Goal: Contribute content

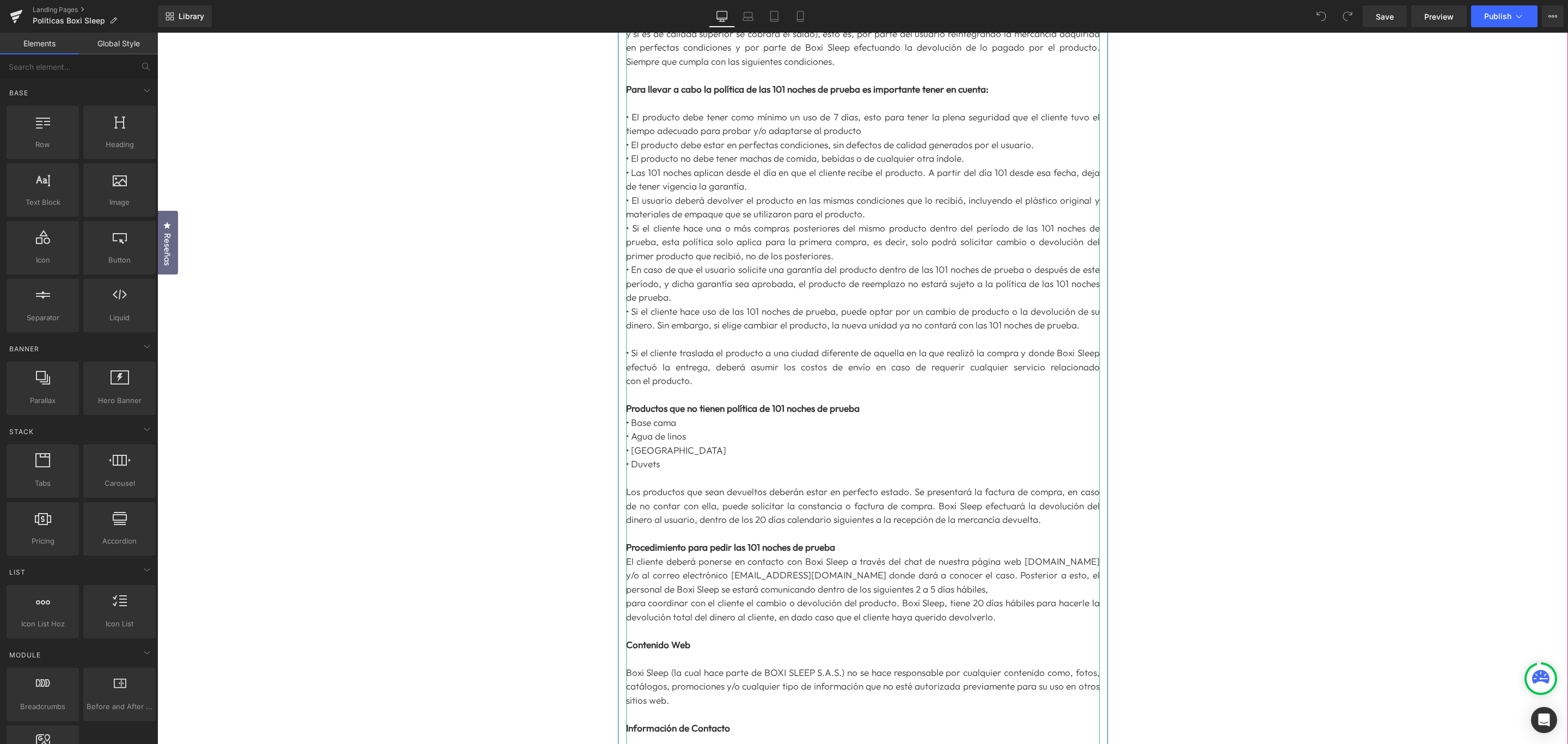
scroll to position [327, 0]
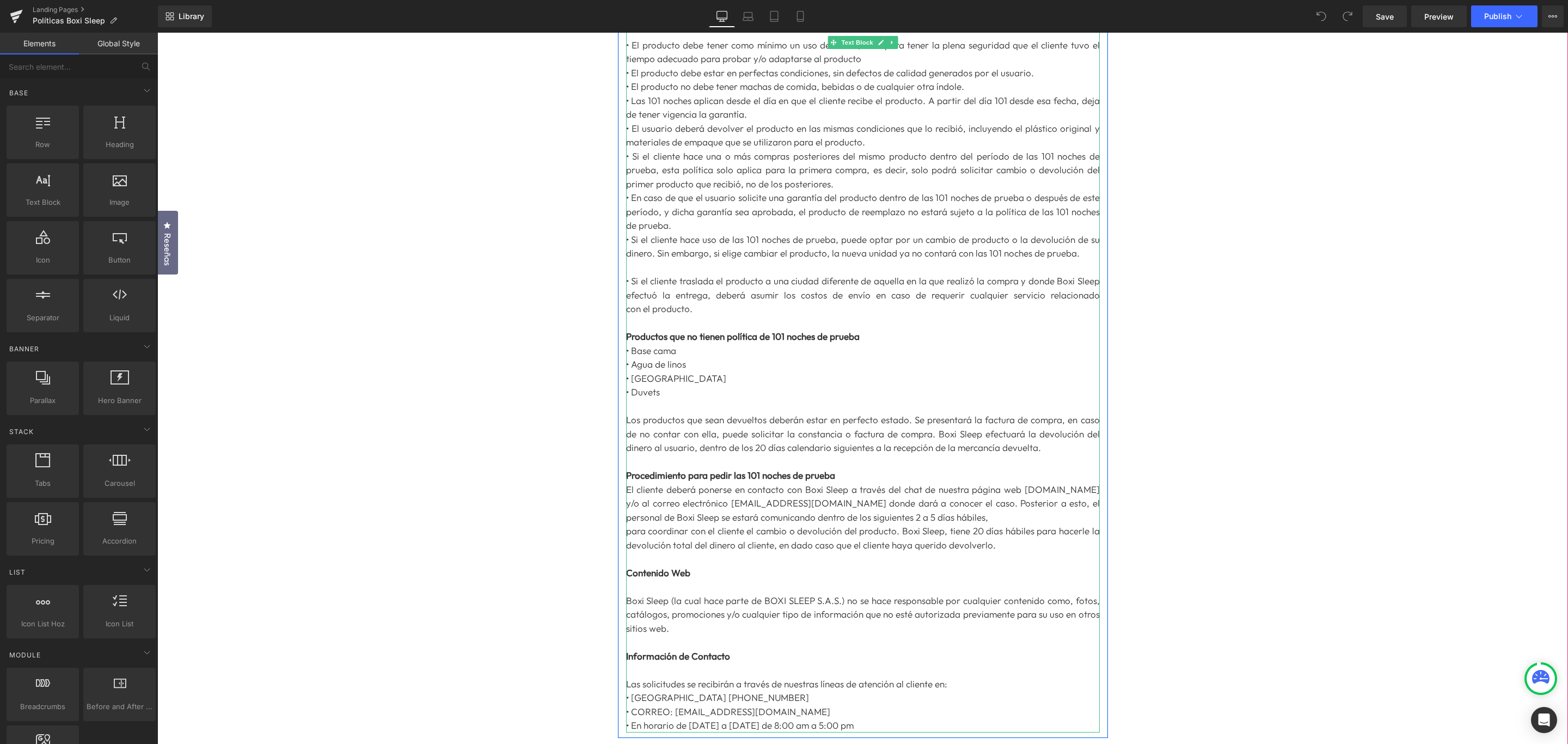
click at [762, 447] on p "Los productos que sean devueltos deberán estar en perfecto estado. Se presentar…" at bounding box center [863, 433] width 474 height 42
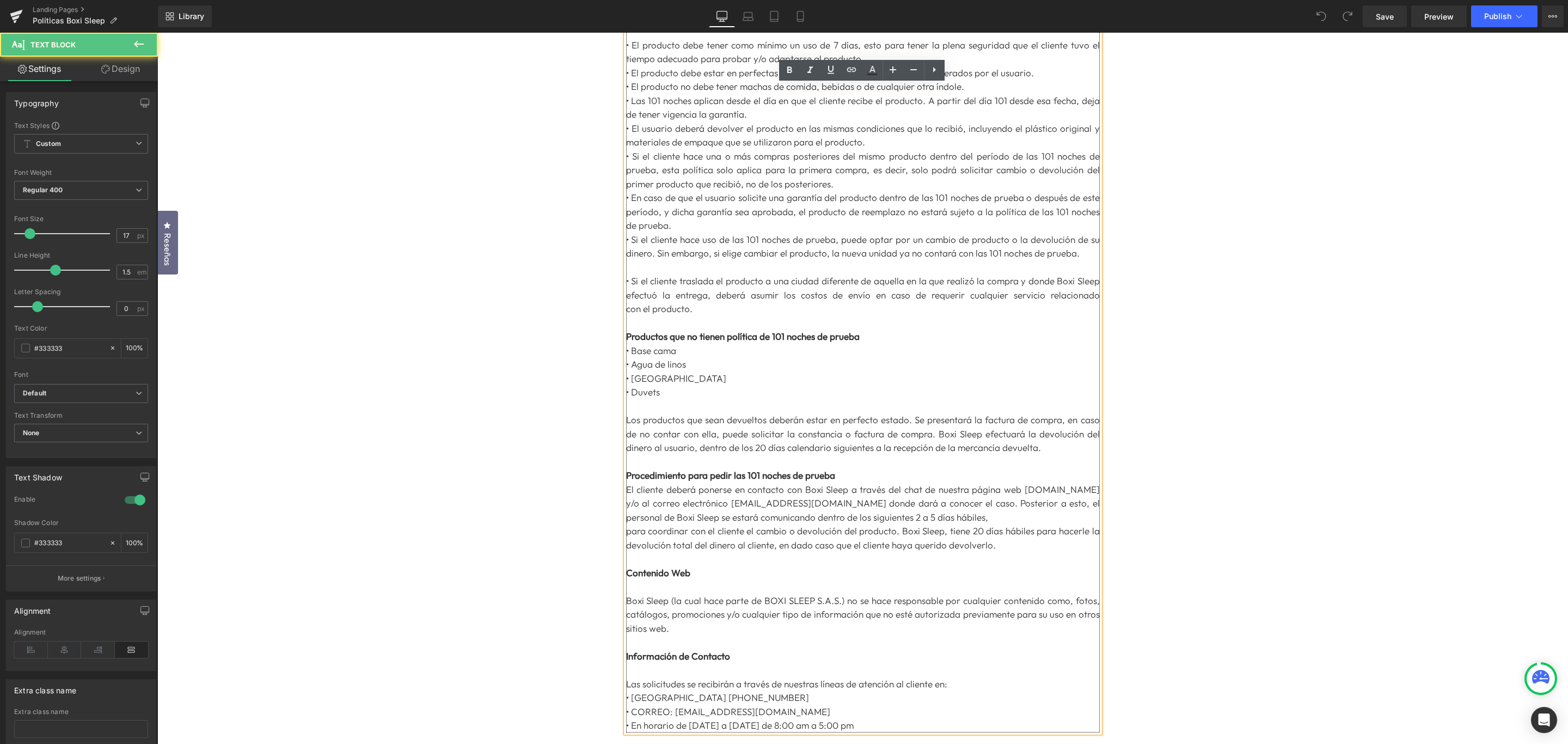
click at [764, 448] on p "Los productos que sean devueltos deberán estar en perfecto estado. Se presentar…" at bounding box center [863, 433] width 474 height 42
click at [981, 531] on p "para coordinar con el cliente el cambio o devolución del producto. Boxi Sleep, …" at bounding box center [863, 538] width 474 height 28
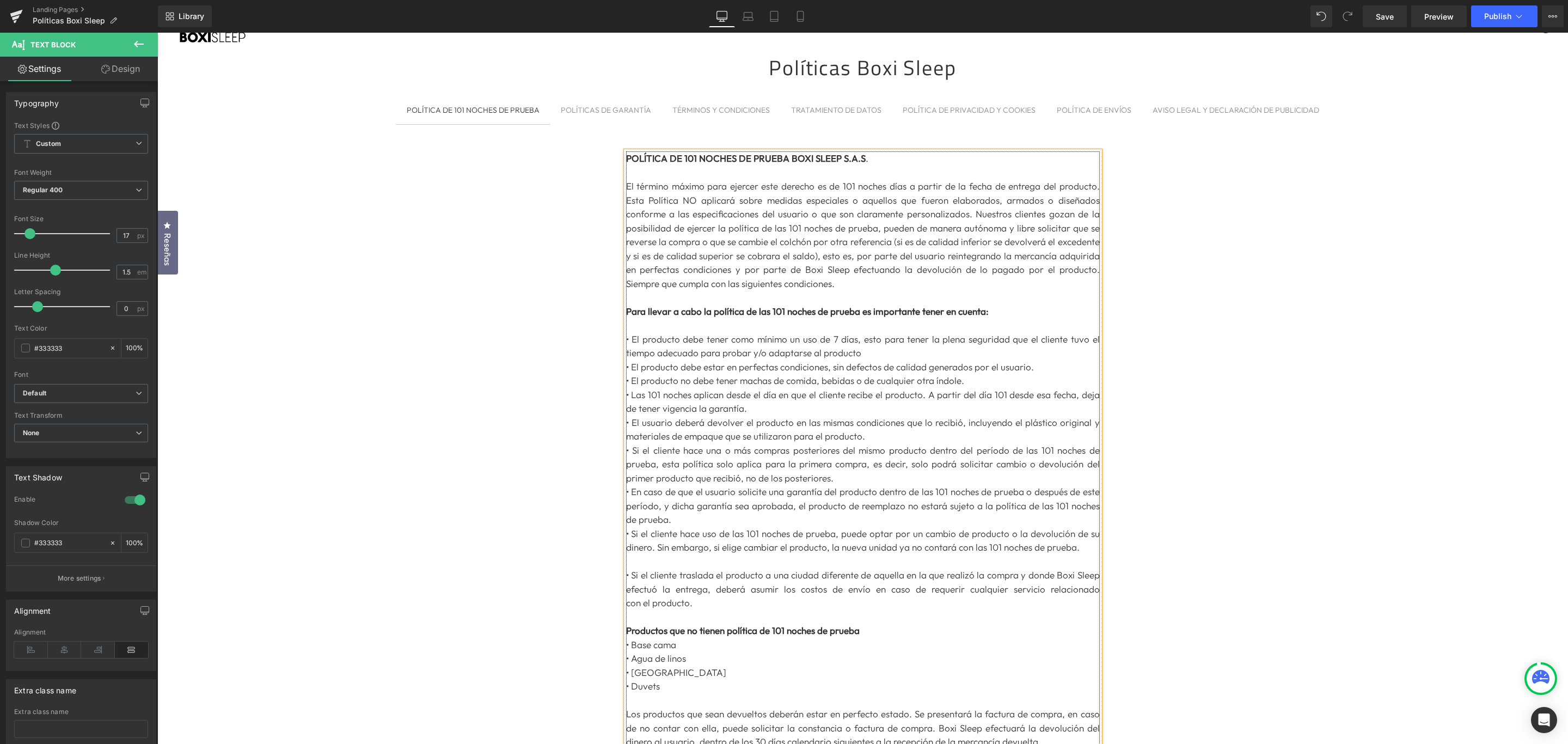
scroll to position [0, 0]
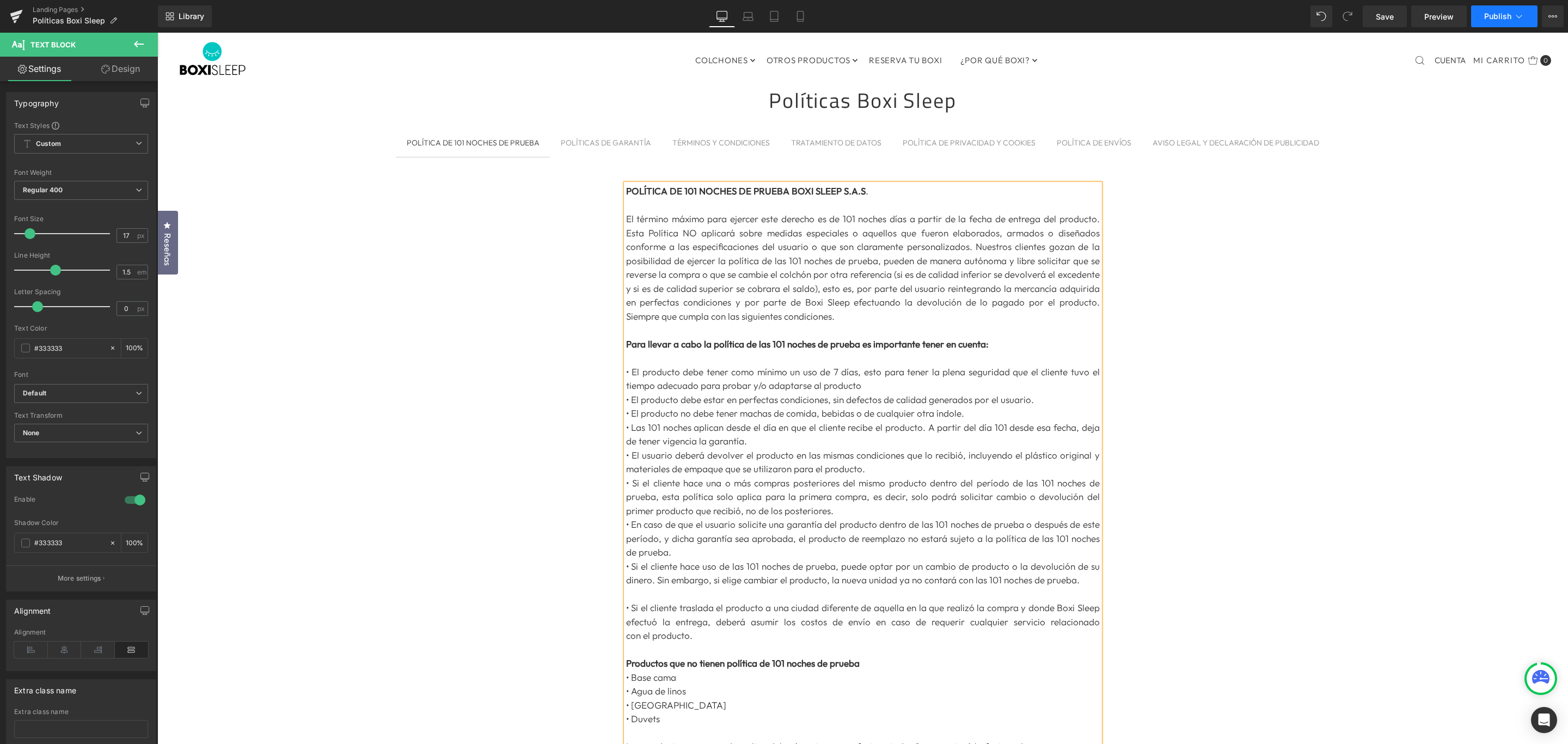
click at [1496, 12] on span "Publish" at bounding box center [1498, 16] width 27 height 9
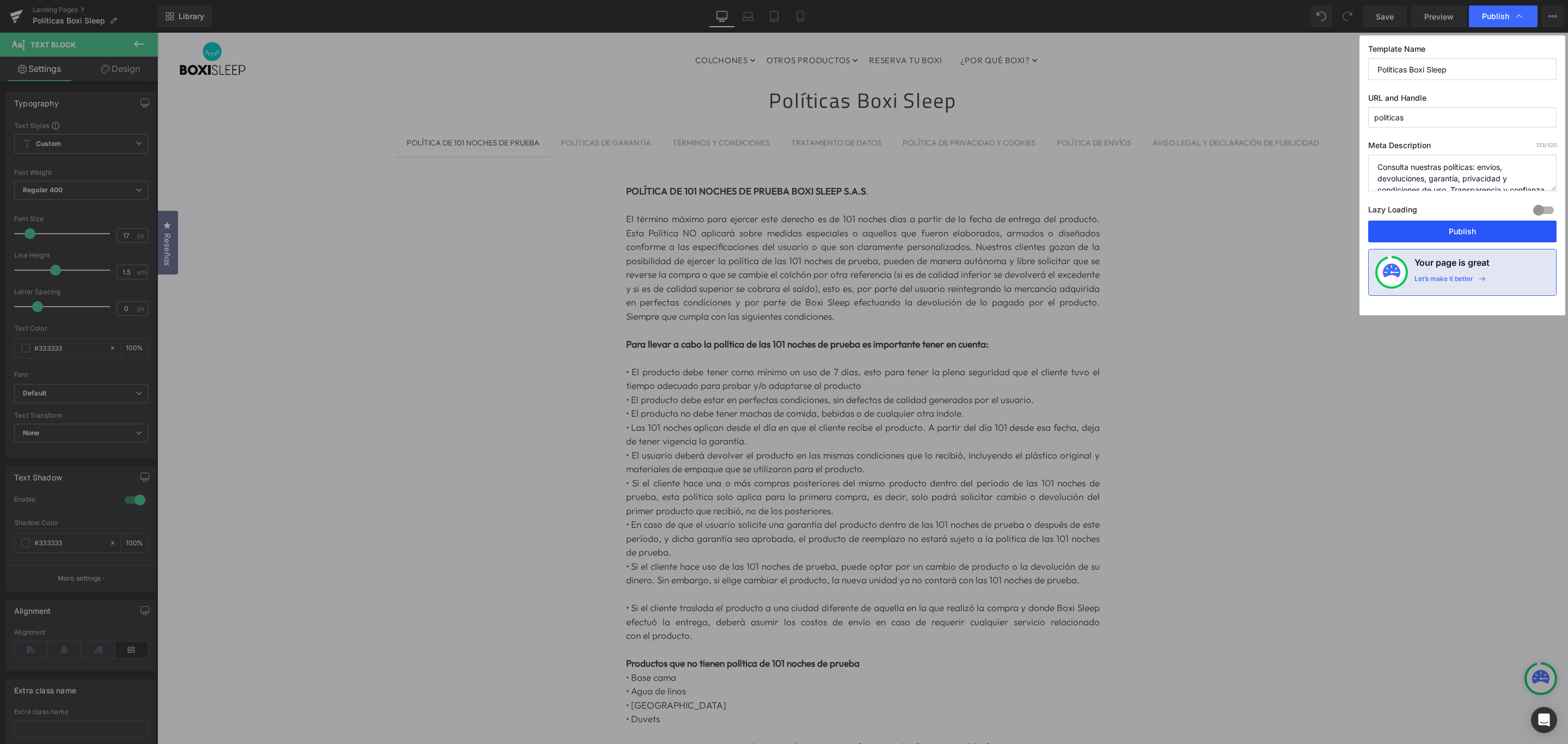
click at [1488, 227] on button "Publish" at bounding box center [1462, 232] width 188 height 22
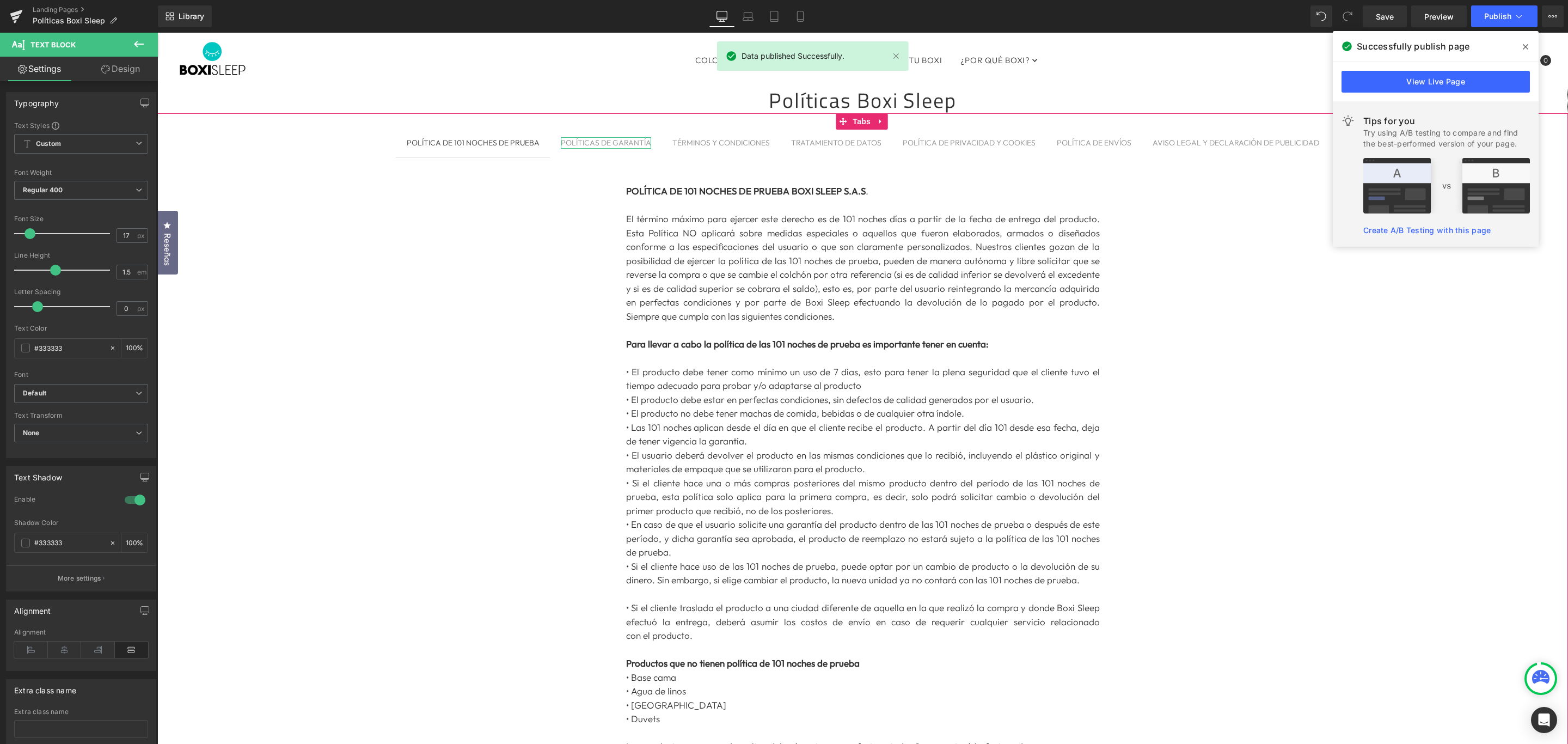
click at [619, 146] on div "POLÍTICAS DE GARANTÍA" at bounding box center [606, 143] width 90 height 12
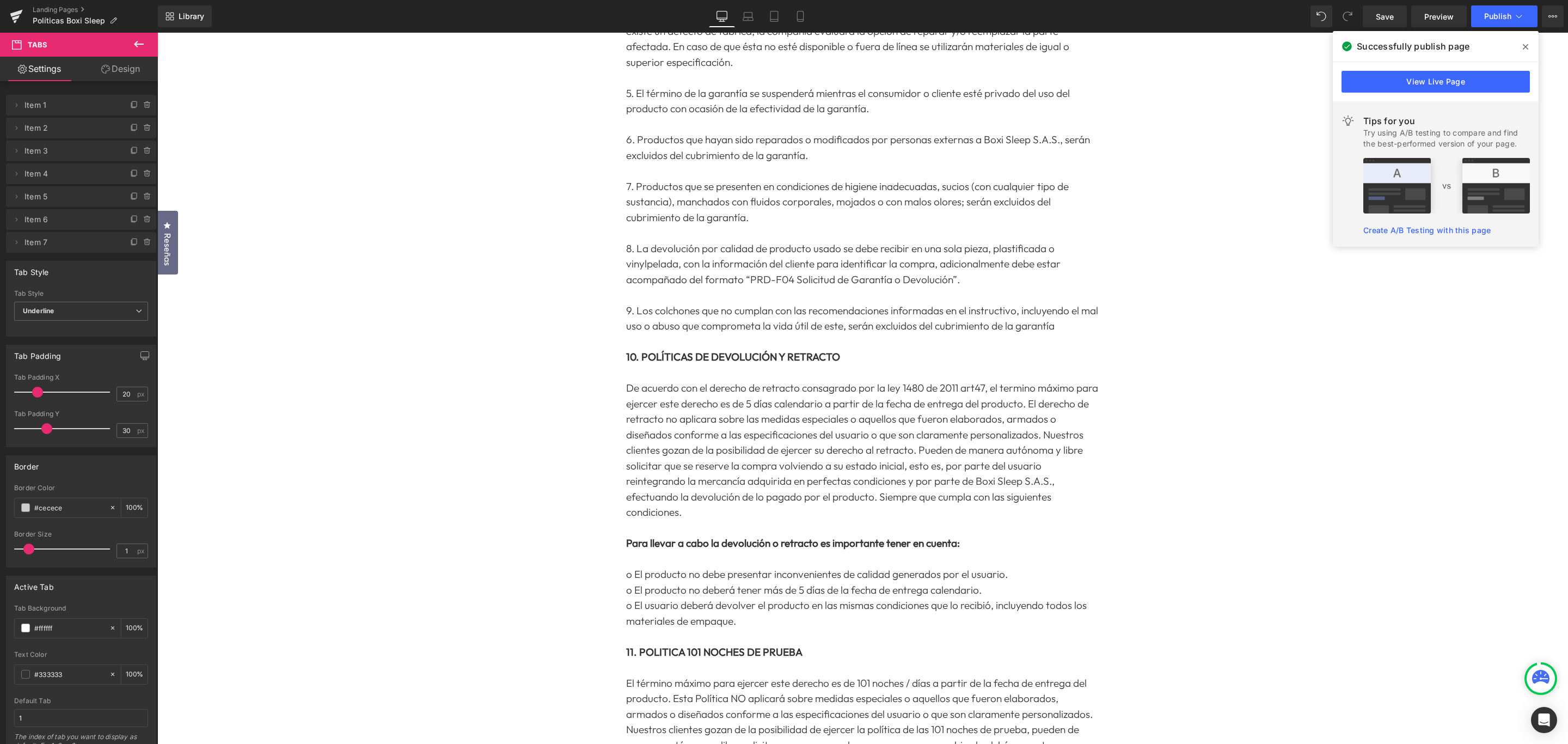
scroll to position [1171, 0]
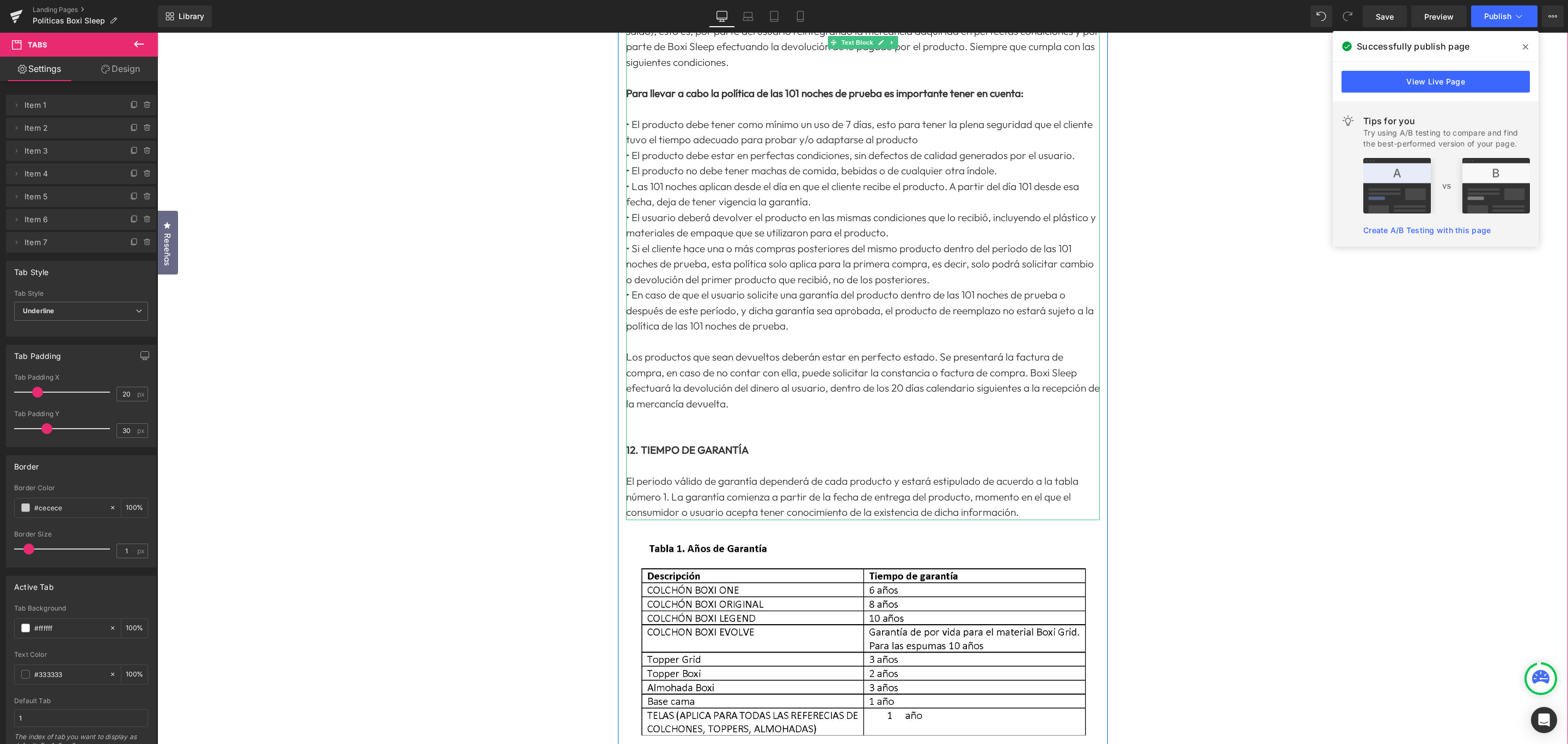
click at [906, 391] on p "Los productos que sean devueltos deberán estar en perfecto estado. Se presentar…" at bounding box center [863, 380] width 474 height 62
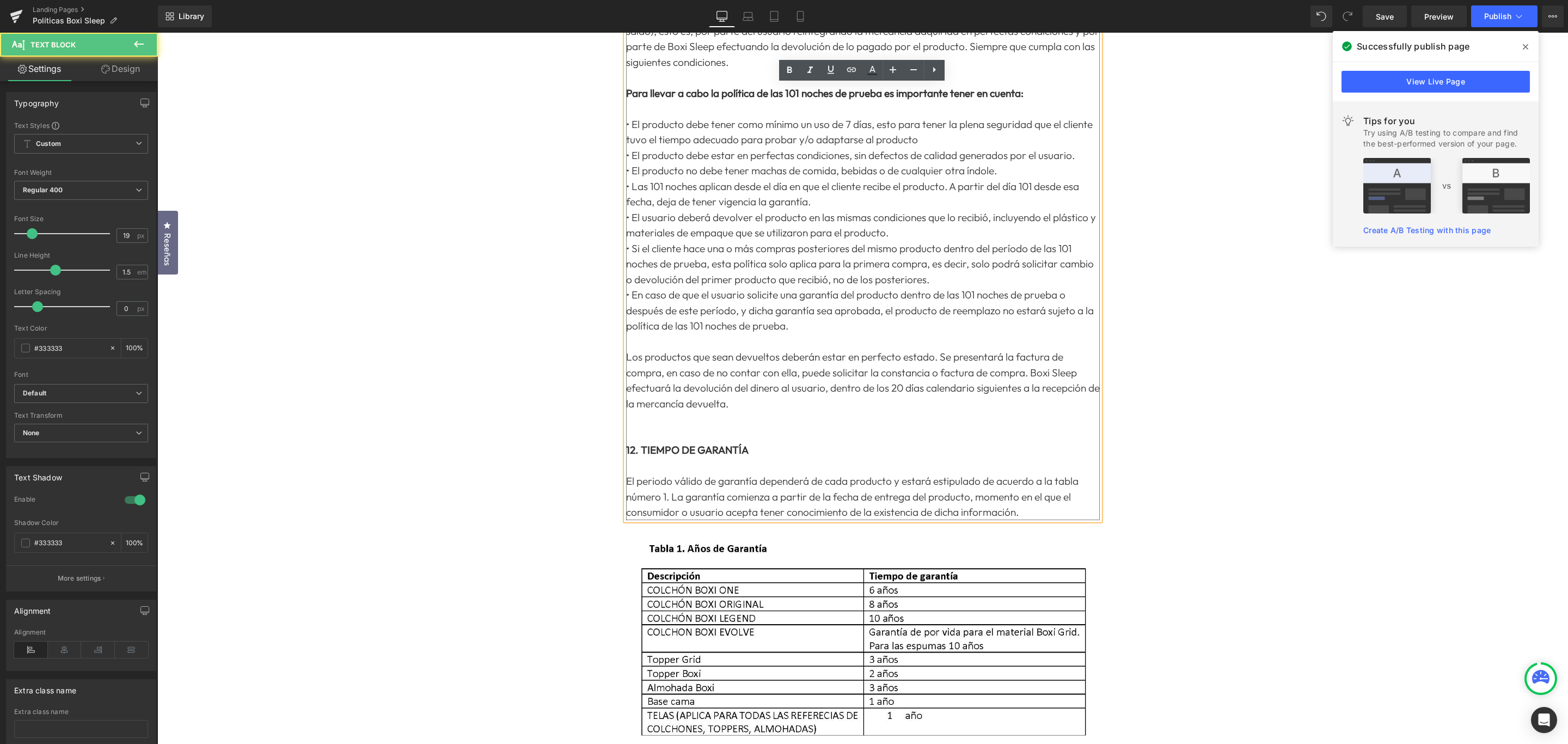
click at [904, 384] on p "Los productos que sean devueltos deberán estar en perfecto estado. Se presentar…" at bounding box center [863, 380] width 474 height 62
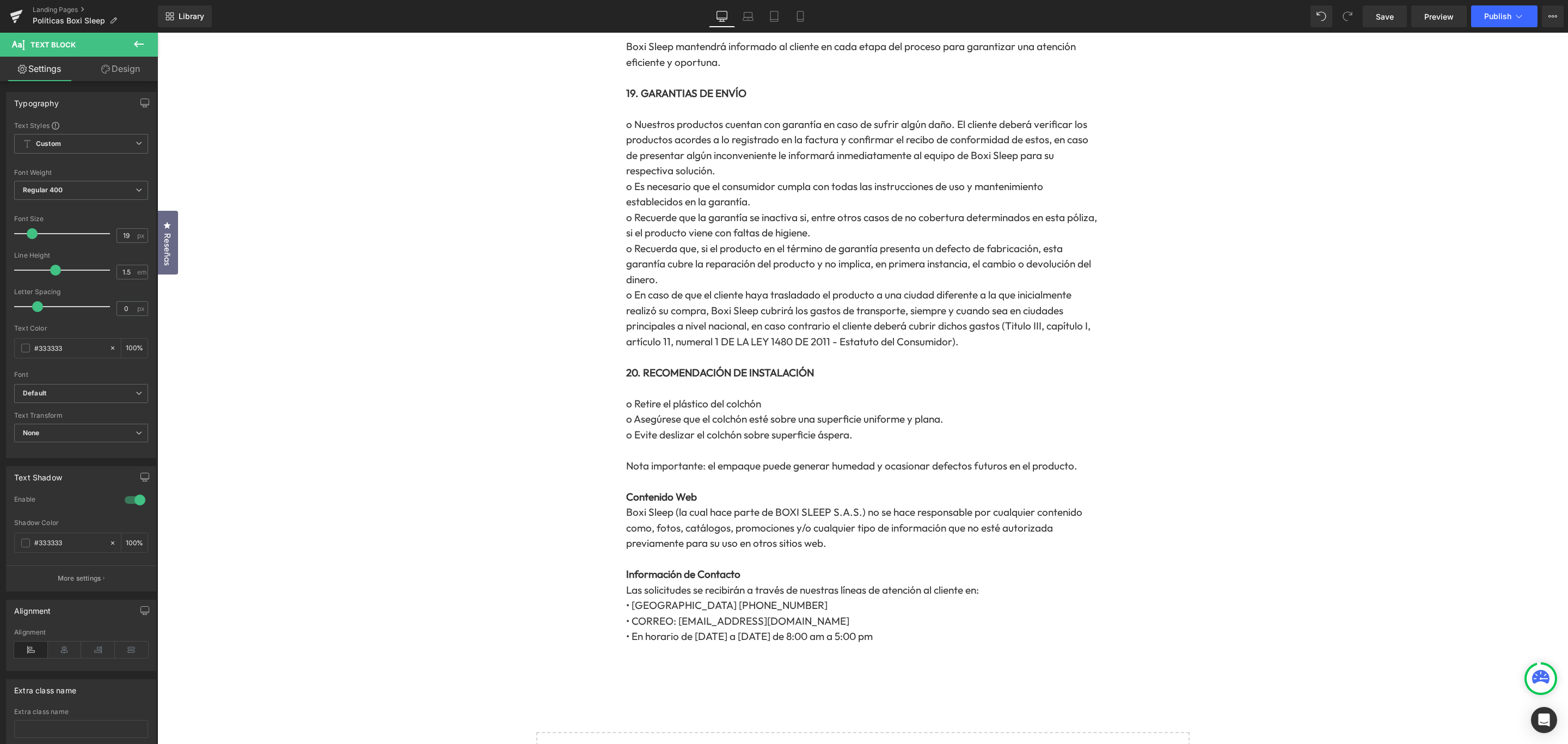
scroll to position [4802, 0]
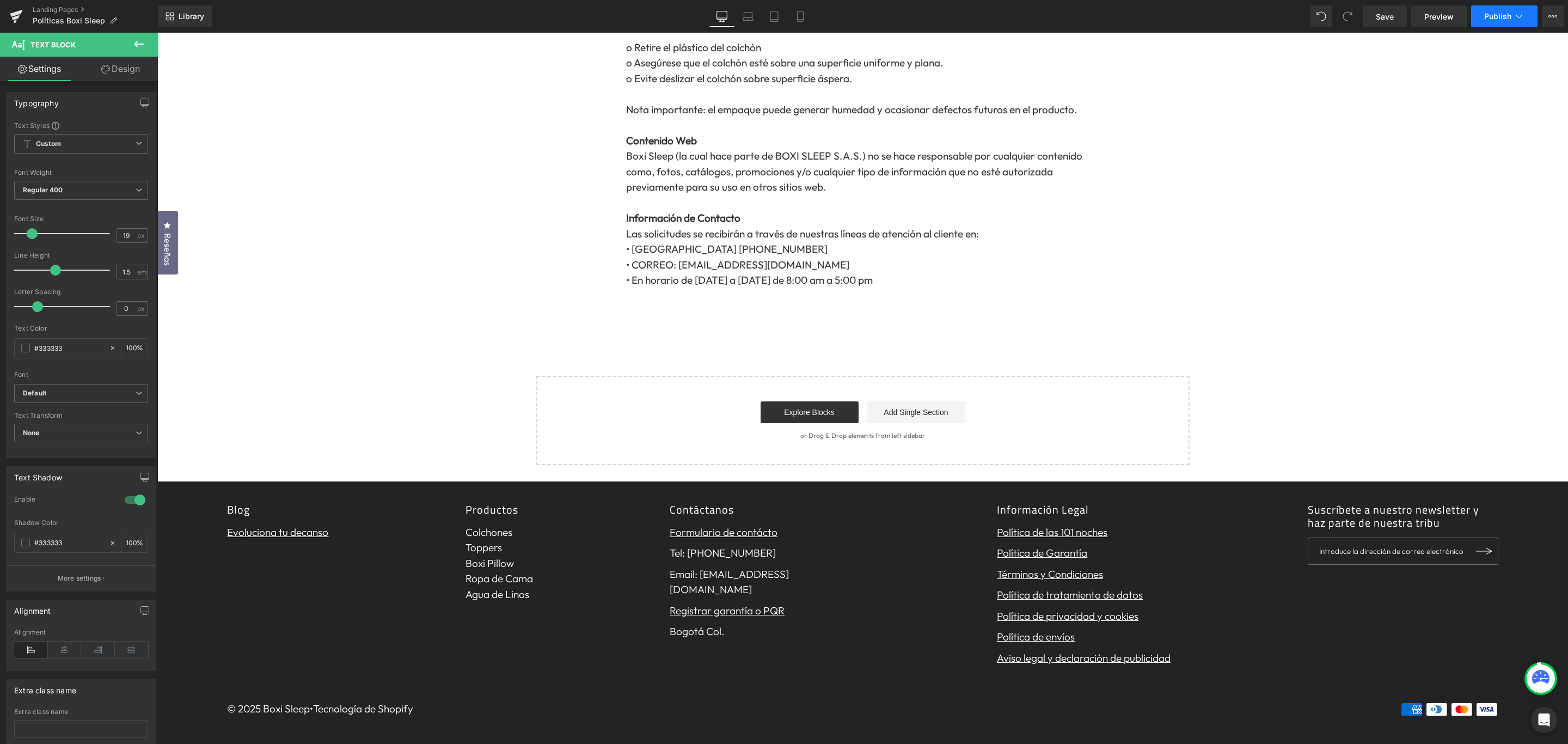
click at [1508, 14] on span "Publish" at bounding box center [1498, 16] width 27 height 9
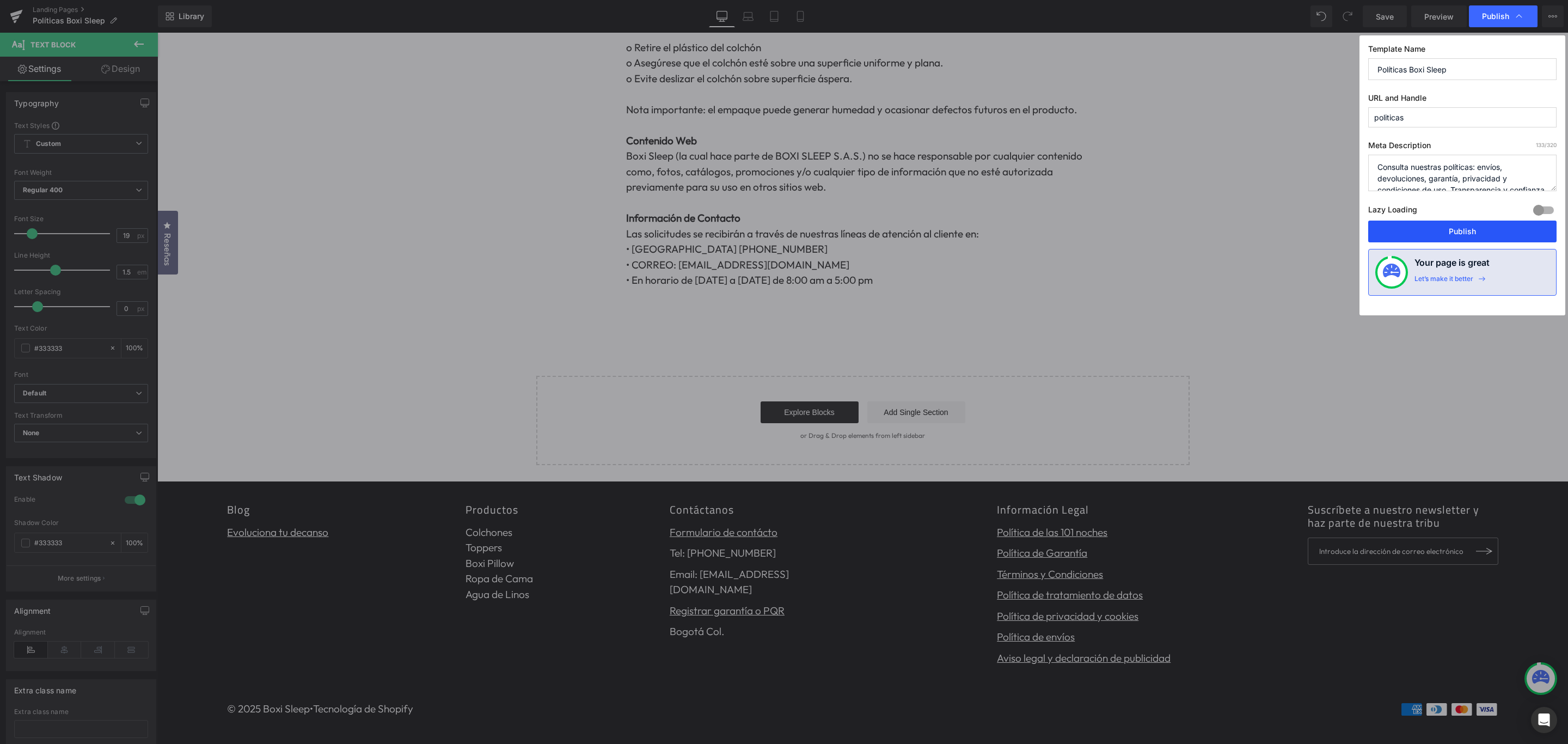
click at [1473, 226] on button "Publish" at bounding box center [1462, 232] width 188 height 22
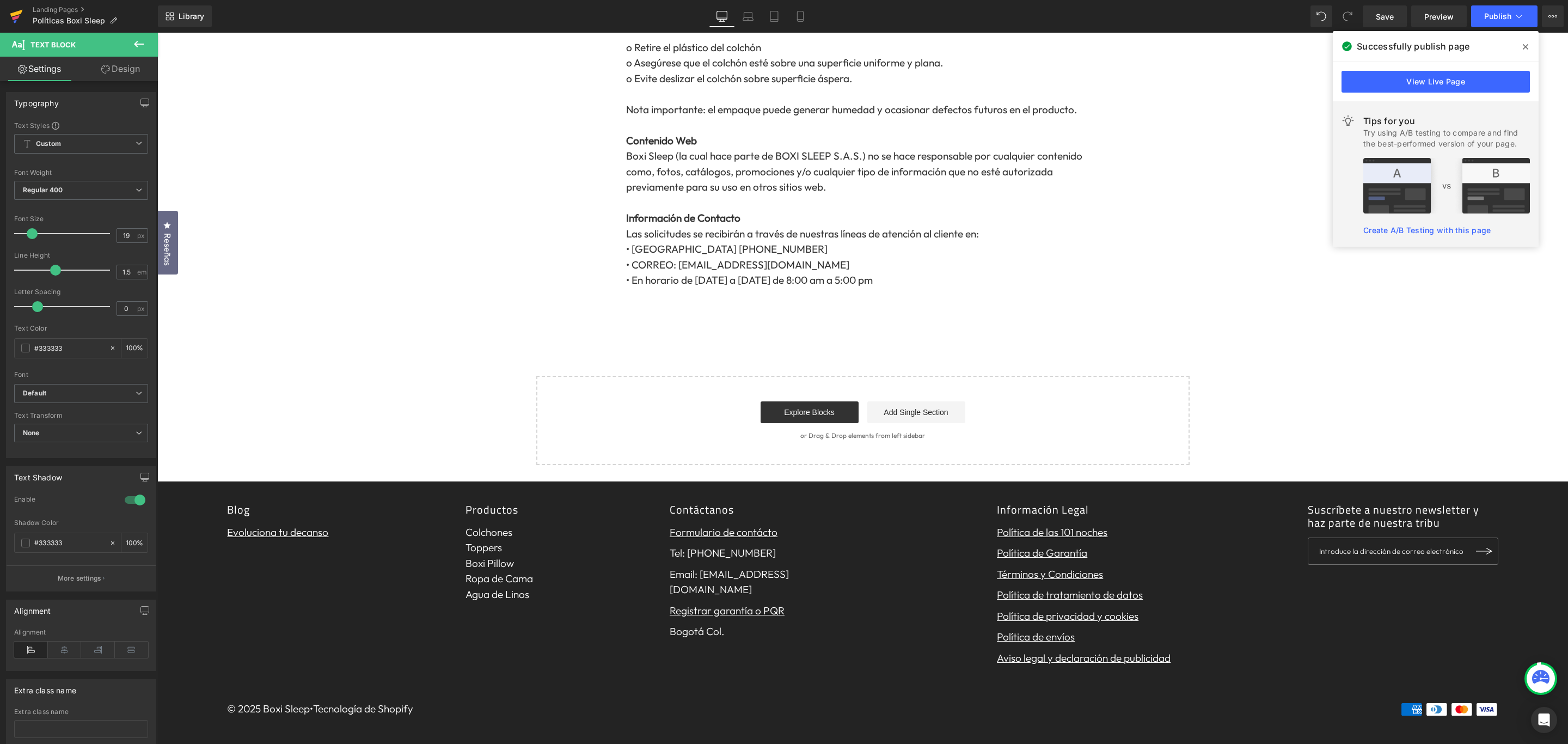
click at [12, 18] on icon at bounding box center [15, 17] width 8 height 5
